Goal: Find specific page/section

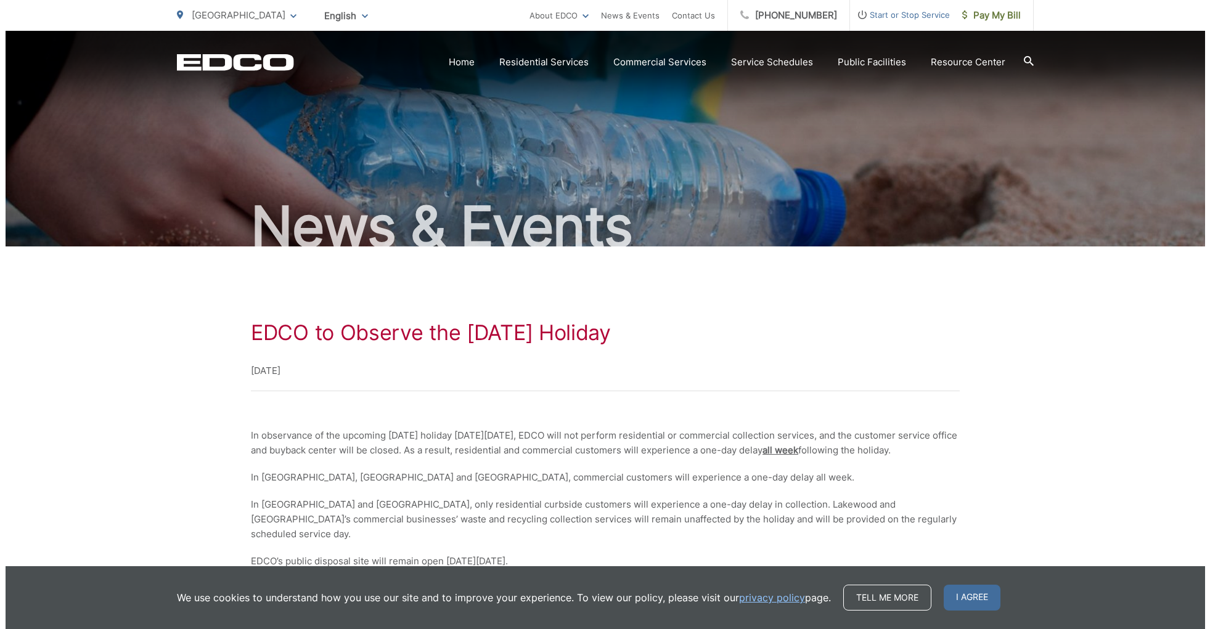
scroll to position [68, 0]
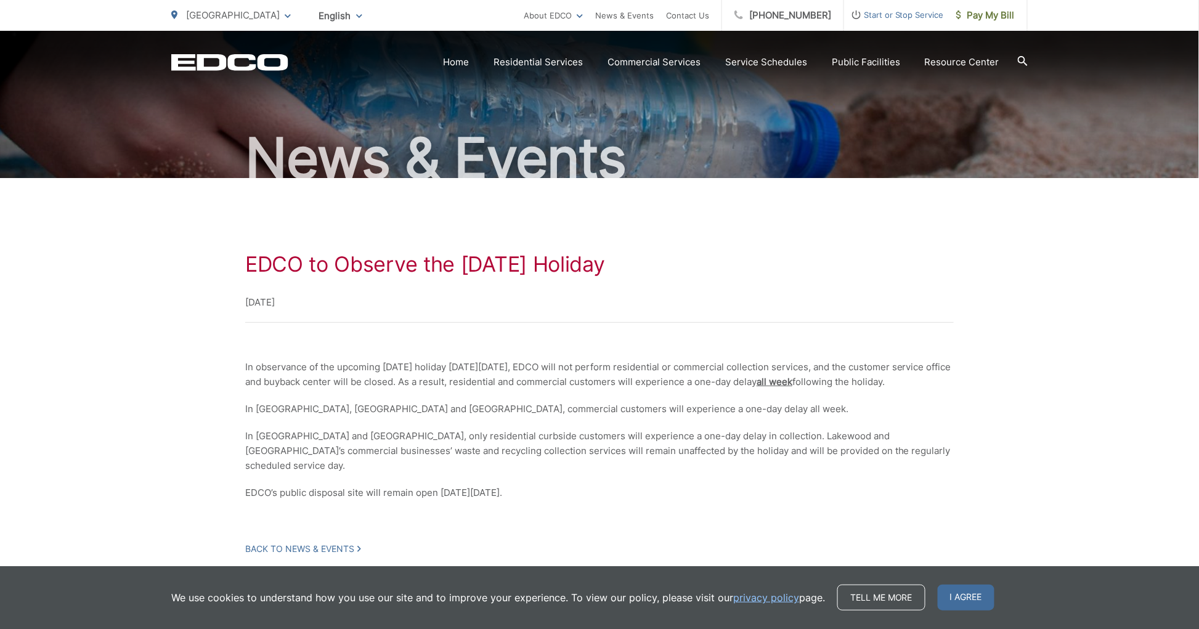
click at [226, 14] on span "Rancho Palos Verdes" at bounding box center [233, 15] width 94 height 12
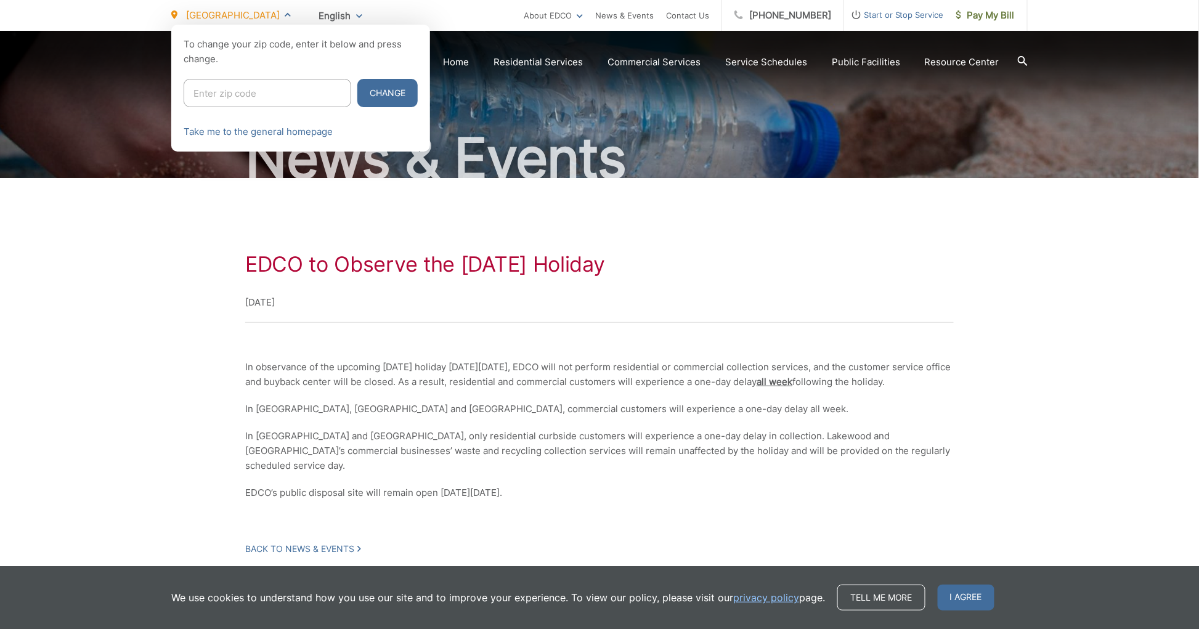
click at [287, 96] on input "Enter zip code" at bounding box center [268, 93] width 168 height 28
type input "92020"
click at [357, 79] on button "Change" at bounding box center [387, 93] width 60 height 28
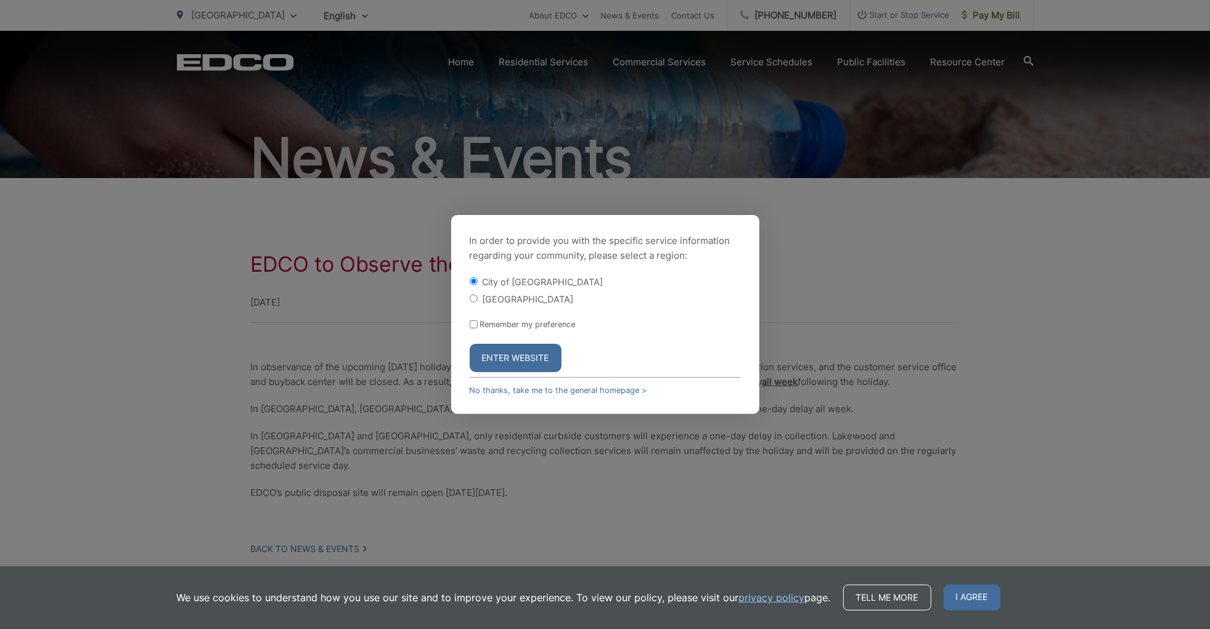
click at [518, 362] on button "Enter Website" at bounding box center [516, 358] width 92 height 28
